Goal: Check status

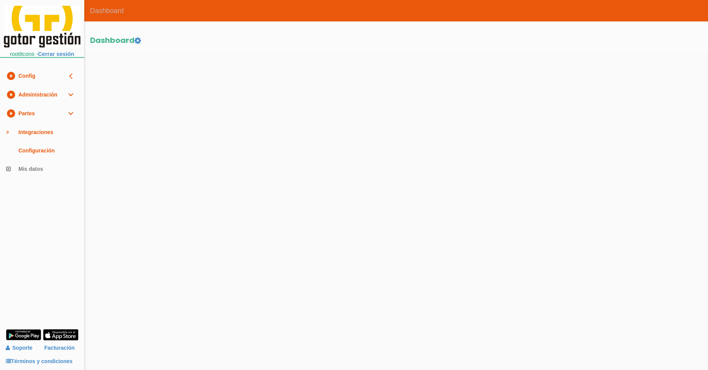
click at [66, 109] on icon "expand_more" at bounding box center [70, 113] width 9 height 18
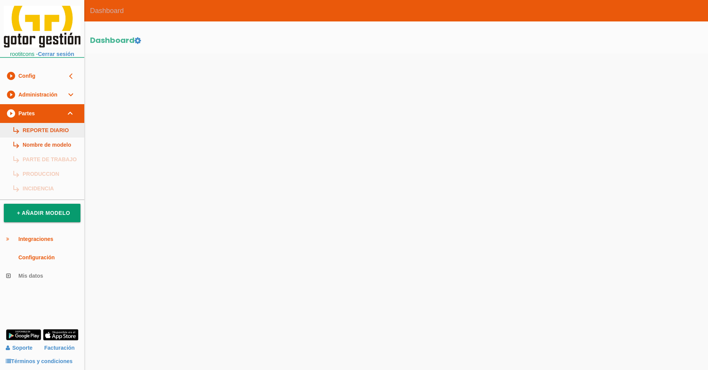
click at [54, 129] on link "subdirectory_arrow_right REPORTE DIARIO" at bounding box center [42, 130] width 84 height 15
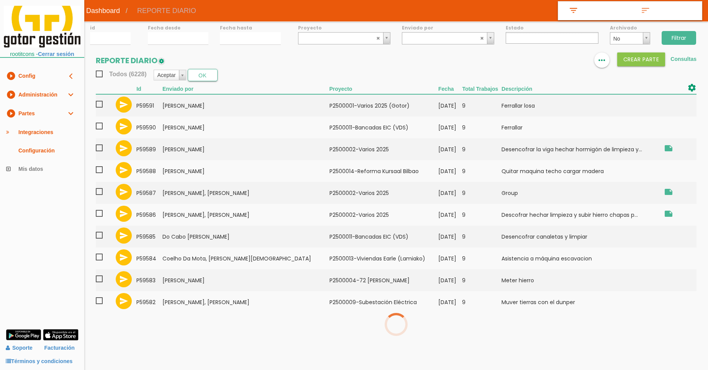
select select
